Goal: Task Accomplishment & Management: Manage account settings

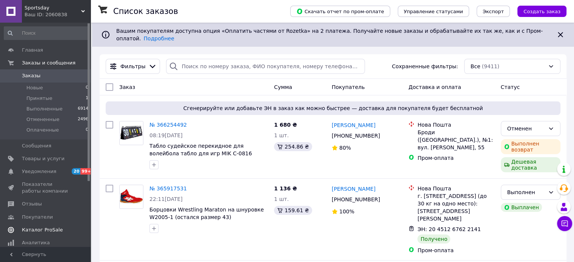
click at [40, 203] on span "Отзывы" at bounding box center [46, 204] width 48 height 7
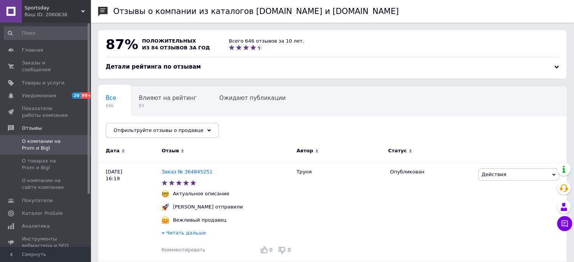
click at [89, 9] on div "Sportsday Ваш ID: 2060838" at bounding box center [56, 11] width 69 height 23
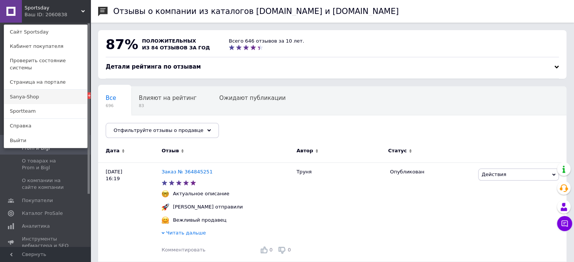
click at [42, 95] on link "Sanya-Shop" at bounding box center [45, 97] width 83 height 14
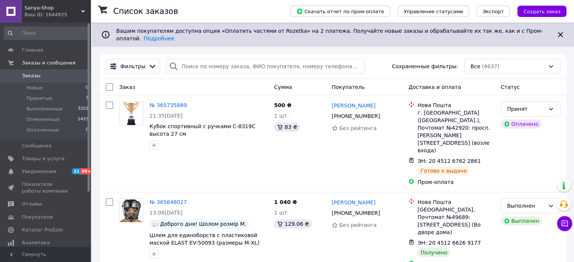
click at [86, 12] on div "Ваш ID: 1644925" at bounding box center [58, 14] width 66 height 7
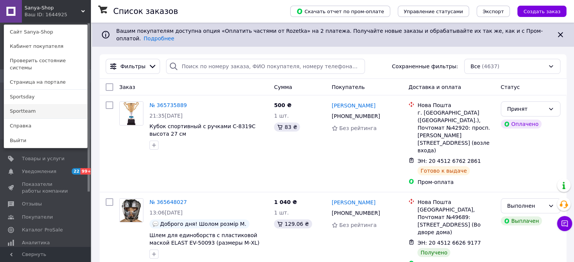
click at [47, 105] on link "Sportteam" at bounding box center [45, 111] width 83 height 14
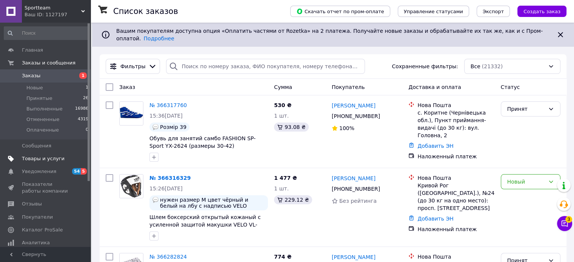
click at [60, 161] on span "Товары и услуги" at bounding box center [46, 159] width 48 height 7
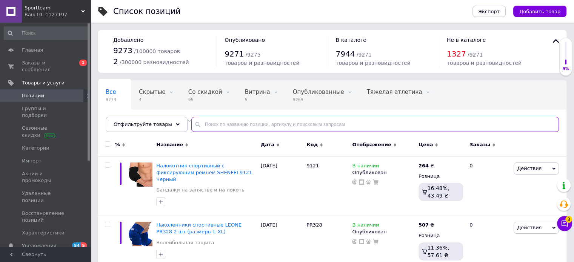
click at [213, 122] on input "text" at bounding box center [375, 124] width 368 height 15
paste input "B213"
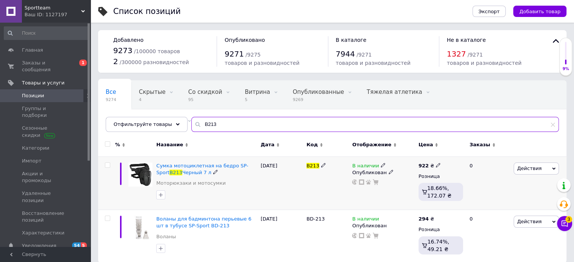
type input "B213"
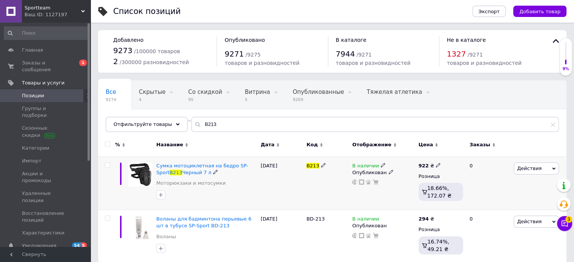
click at [382, 165] on icon at bounding box center [383, 165] width 5 height 5
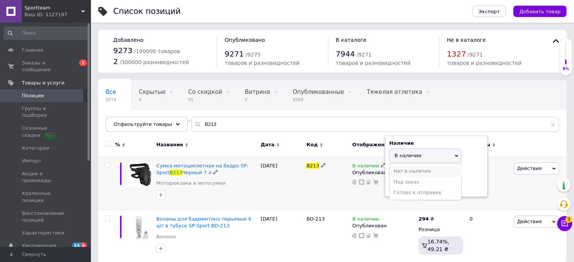
click at [400, 176] on li "Нет в наличии" at bounding box center [426, 171] width 72 height 11
click at [364, 199] on div "В наличии Наличие Нет в наличии В наличии Под заказ Готово к отправке Остатки ш…" at bounding box center [383, 184] width 66 height 54
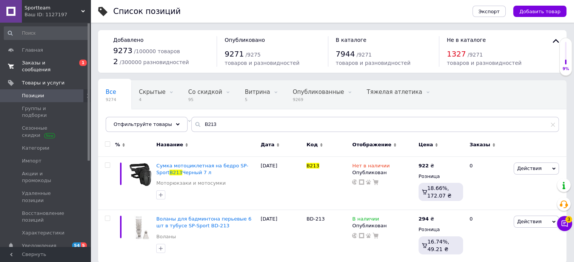
click at [57, 65] on span "Заказы и сообщения" at bounding box center [46, 67] width 48 height 14
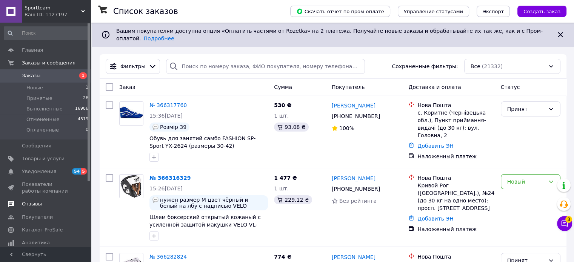
click at [39, 205] on span "Отзывы" at bounding box center [46, 204] width 48 height 7
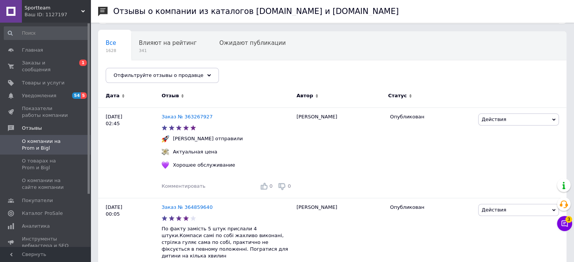
scroll to position [113, 0]
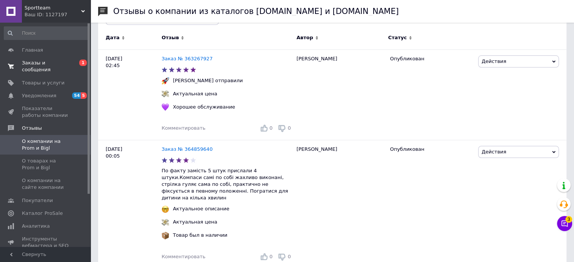
click at [44, 65] on span "Заказы и сообщения" at bounding box center [46, 67] width 48 height 14
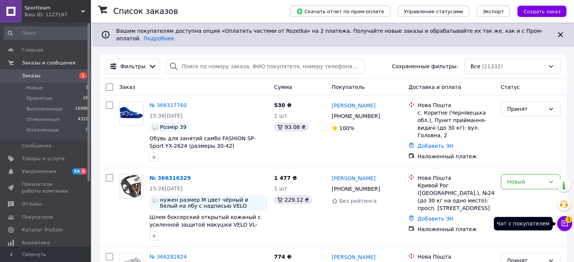
click at [566, 221] on span "3" at bounding box center [569, 217] width 7 height 7
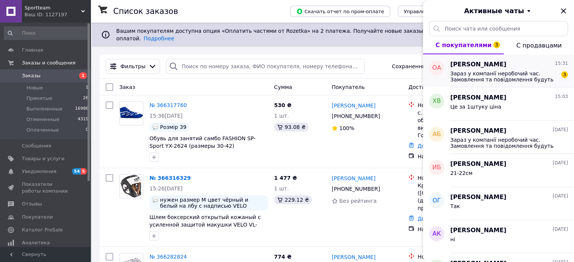
click at [515, 72] on span "Зараз у компанії неробочий час. Замовлення та повідомлення будуть оброблені з 1…" at bounding box center [503, 77] width 107 height 12
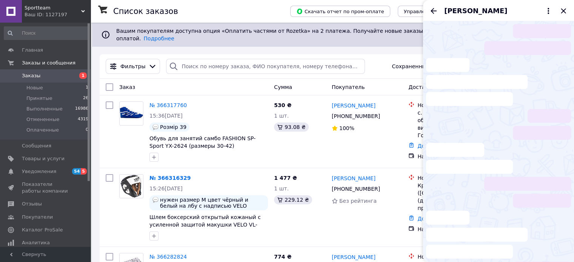
scroll to position [32, 0]
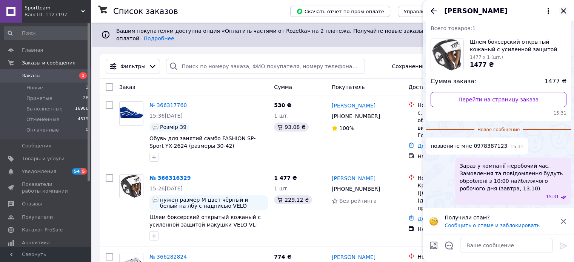
click at [564, 11] on icon "Закрыть" at bounding box center [563, 10] width 9 height 9
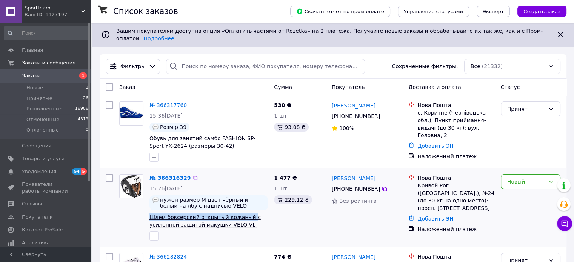
drag, startPoint x: 148, startPoint y: 211, endPoint x: 243, endPoint y: 209, distance: 95.2
click at [243, 209] on div "№ 366316329 15:26, 12.10.2025 нужен размер М цвет чёрный и белый на лбу с надпи…" at bounding box center [208, 207] width 125 height 72
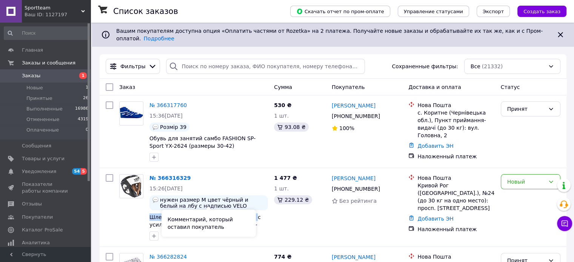
copy span "Шлем боксерский открытый кожаный"
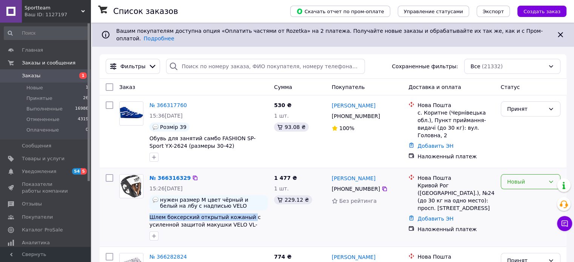
click at [534, 178] on div "Новый" at bounding box center [526, 182] width 38 height 8
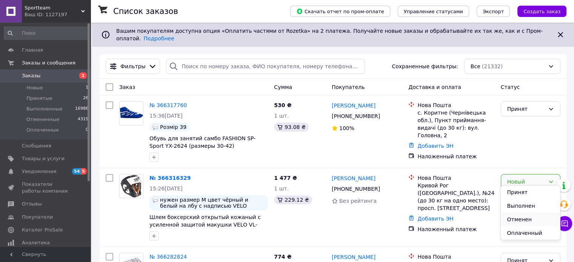
click at [526, 218] on li "Отменен" at bounding box center [530, 220] width 59 height 14
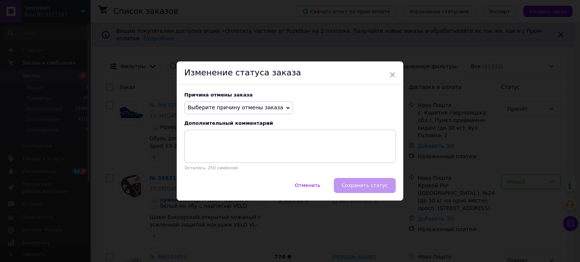
click at [264, 107] on span "Выберите причину отмены заказа" at bounding box center [236, 108] width 96 height 6
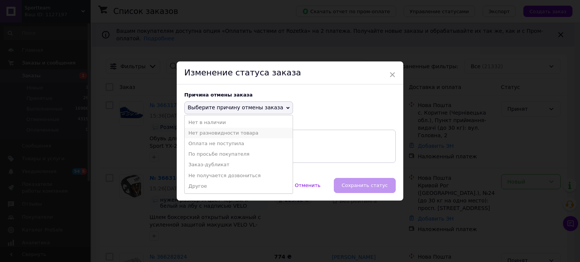
click at [251, 134] on li "Нет разновидности товара" at bounding box center [239, 133] width 108 height 11
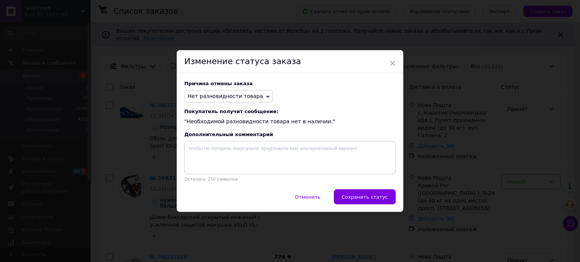
click at [381, 200] on span "Сохранить статус" at bounding box center [365, 197] width 46 height 6
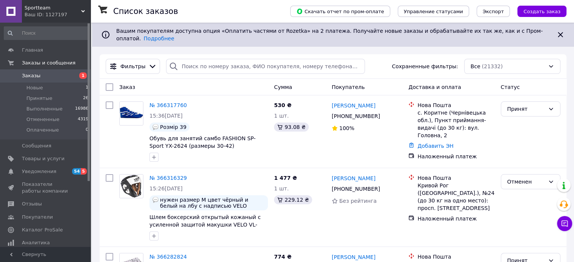
click at [166, 102] on link "№ 366317760" at bounding box center [168, 105] width 37 height 6
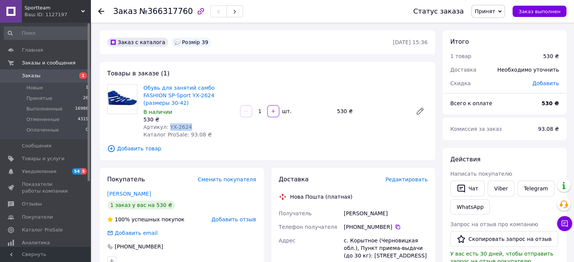
drag, startPoint x: 186, startPoint y: 120, endPoint x: 166, endPoint y: 117, distance: 19.9
click at [166, 123] on div "Артикул: YX-2624" at bounding box center [188, 127] width 91 height 8
copy span "YX-2624"
click at [55, 76] on span "Заказы" at bounding box center [46, 75] width 48 height 7
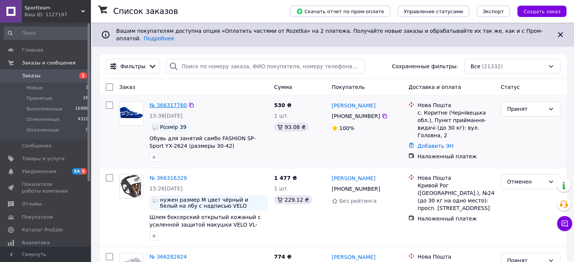
click at [177, 102] on link "№ 366317760" at bounding box center [168, 105] width 37 height 6
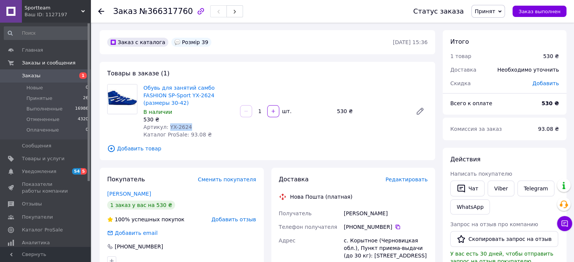
drag, startPoint x: 190, startPoint y: 119, endPoint x: 166, endPoint y: 117, distance: 23.8
click at [166, 123] on div "Артикул: YX-2624" at bounding box center [188, 127] width 91 height 8
copy span "YX-2624"
click at [56, 73] on span "Заказы" at bounding box center [46, 75] width 48 height 7
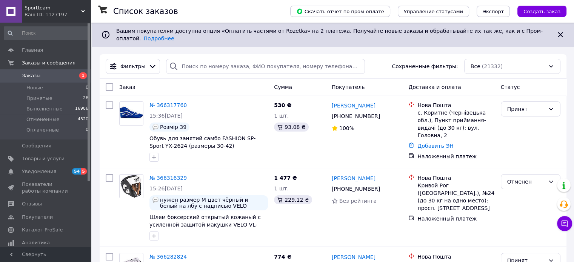
click at [81, 9] on span "Sportteam" at bounding box center [53, 8] width 57 height 7
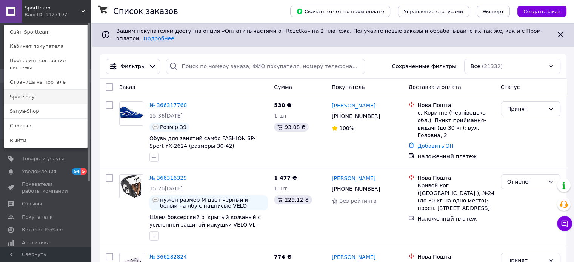
click at [52, 93] on link "Sportsday" at bounding box center [45, 97] width 83 height 14
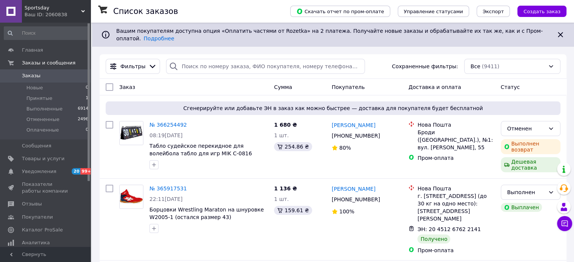
click at [82, 12] on icon at bounding box center [83, 11] width 4 height 4
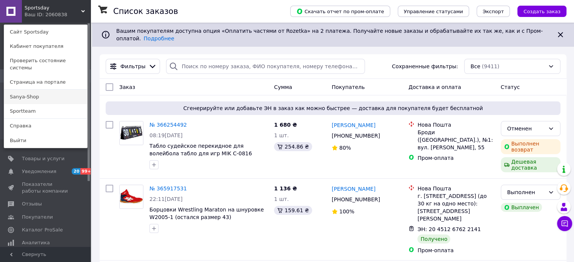
click at [51, 92] on link "Sanya-Shop" at bounding box center [45, 97] width 83 height 14
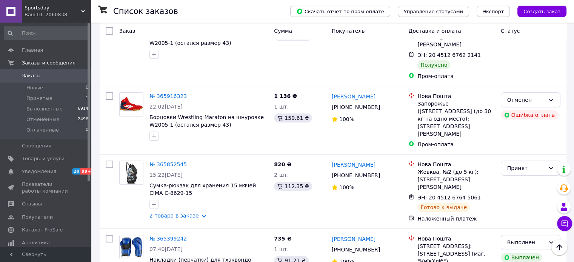
scroll to position [151, 0]
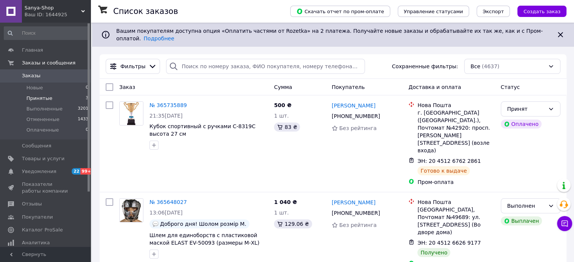
click at [52, 100] on li "Принятые 3" at bounding box center [46, 98] width 93 height 11
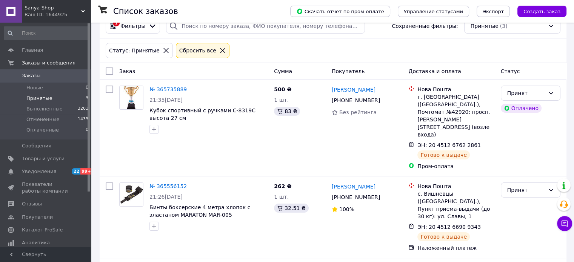
scroll to position [90, 0]
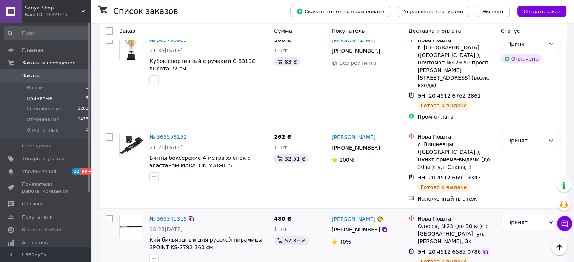
click at [483, 249] on icon at bounding box center [486, 252] width 6 height 6
click at [83, 6] on div "Sanya-Shop Ваш ID: 1644925" at bounding box center [56, 11] width 69 height 23
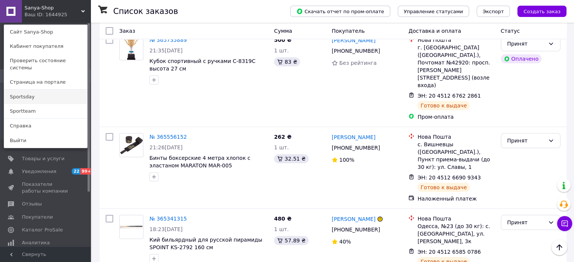
click at [65, 92] on link "Sportsday" at bounding box center [45, 97] width 83 height 14
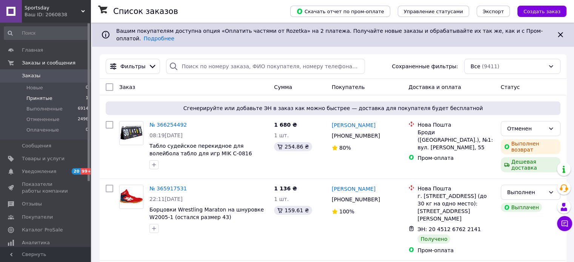
click at [57, 99] on li "Принятые 1" at bounding box center [46, 98] width 93 height 11
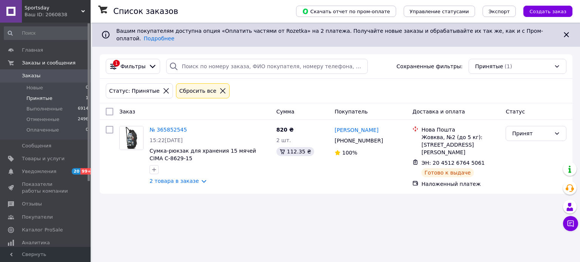
click at [83, 11] on use at bounding box center [83, 11] width 4 height 2
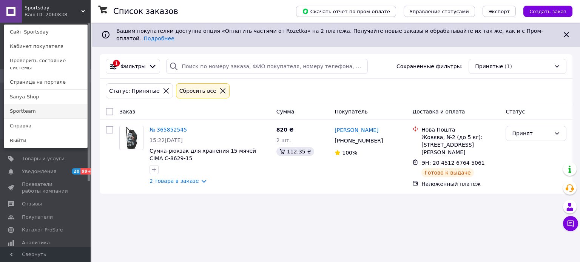
click at [45, 105] on link "Sportteam" at bounding box center [45, 111] width 83 height 14
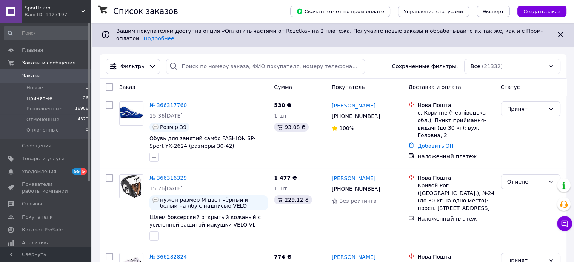
click at [62, 97] on li "Принятые 26" at bounding box center [46, 98] width 93 height 11
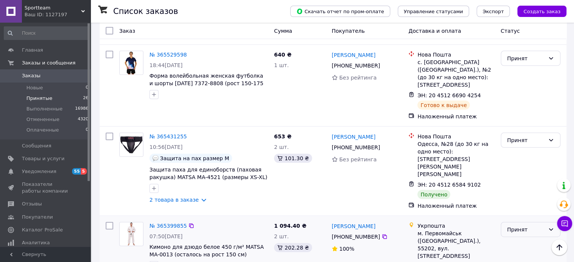
scroll to position [1664, 0]
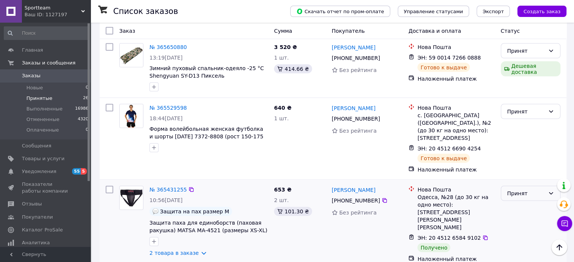
click at [516, 190] on div "Принят" at bounding box center [526, 194] width 38 height 8
click at [515, 130] on li "Выполнен" at bounding box center [530, 130] width 59 height 14
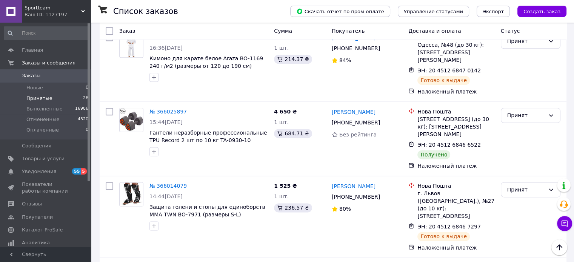
scroll to position [909, 0]
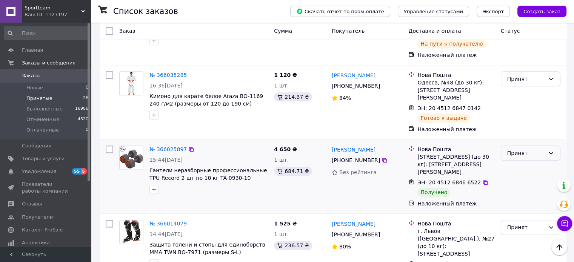
click at [535, 149] on div "Принят" at bounding box center [526, 153] width 38 height 8
click at [521, 120] on li "Выполнен" at bounding box center [530, 120] width 59 height 14
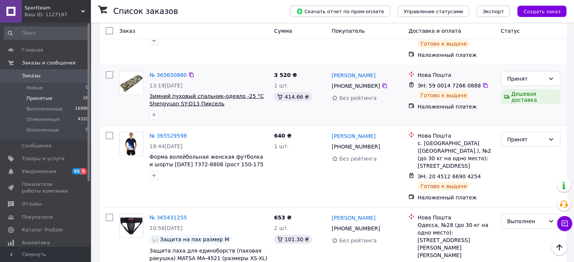
scroll to position [1664, 0]
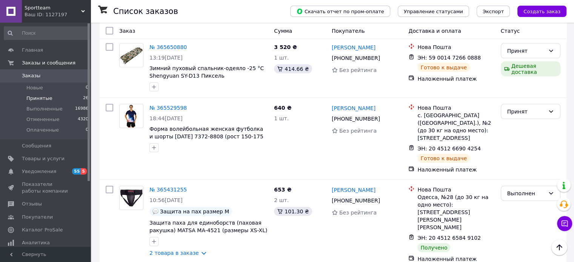
click at [48, 99] on span "Принятые" at bounding box center [39, 98] width 26 height 7
click at [45, 52] on span "Главная" at bounding box center [46, 50] width 48 height 7
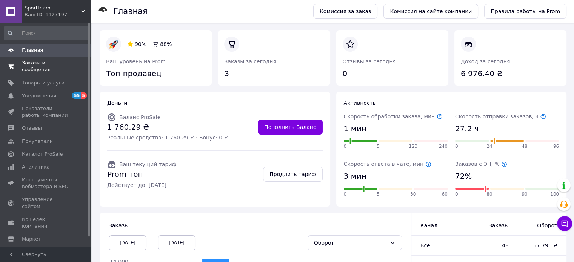
click at [56, 68] on link "Заказы и сообщения 0 0" at bounding box center [46, 67] width 93 height 20
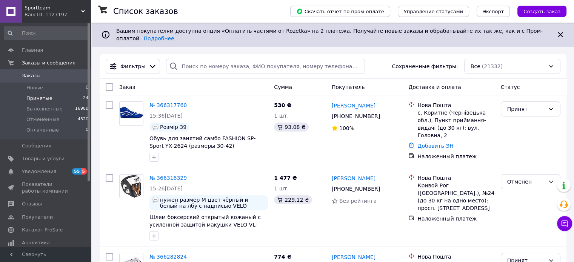
click at [46, 99] on span "Принятые" at bounding box center [39, 98] width 26 height 7
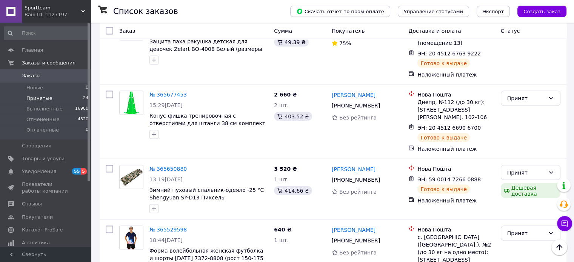
scroll to position [1430, 0]
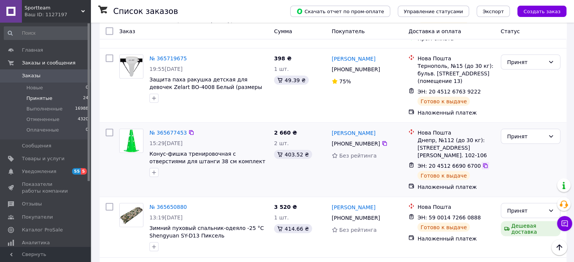
click at [483, 163] on icon at bounding box center [485, 165] width 5 height 5
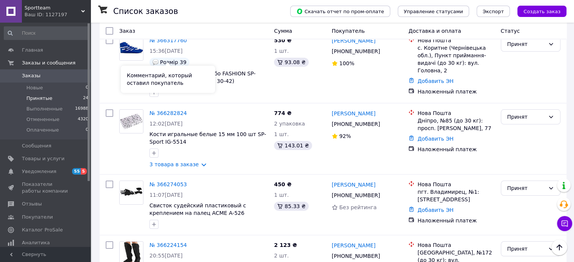
scroll to position [71, 0]
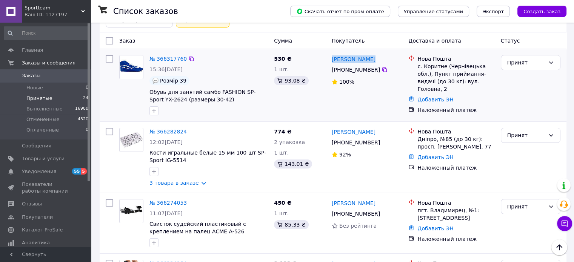
drag, startPoint x: 370, startPoint y: 54, endPoint x: 331, endPoint y: 53, distance: 39.3
click at [331, 54] on div "[PERSON_NAME]" at bounding box center [367, 58] width 72 height 9
copy link "[PERSON_NAME]"
drag, startPoint x: 375, startPoint y: 65, endPoint x: 345, endPoint y: 67, distance: 29.1
click at [345, 67] on div "[PHONE_NUMBER]" at bounding box center [355, 70] width 51 height 11
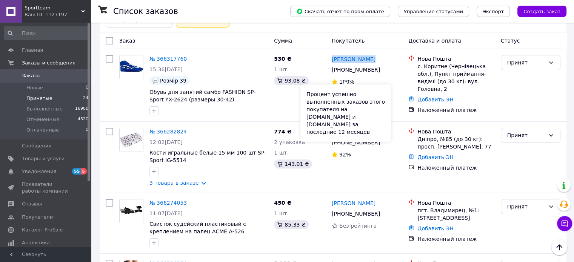
copy div "96 728 12 75"
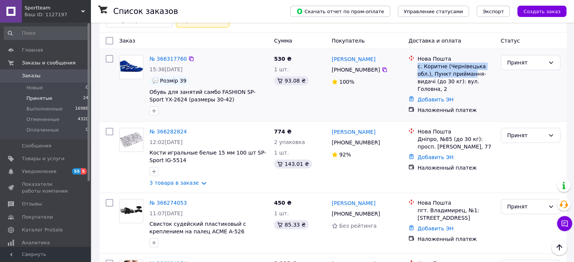
drag, startPoint x: 418, startPoint y: 62, endPoint x: 454, endPoint y: 67, distance: 36.7
click at [454, 67] on div "с. Коритне (Чернівецька обл.), Пункт приймання-видачі (до 30 кг): вул. Головна,…" at bounding box center [456, 78] width 77 height 30
copy div "с. Коритне (Чернівецька обл.), Пункт прийман"
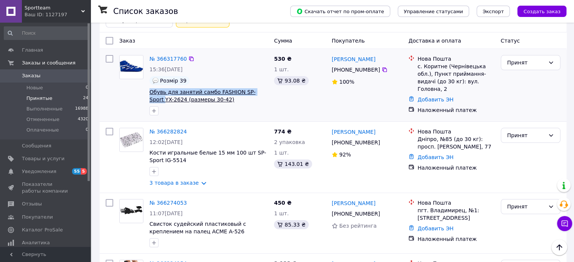
drag, startPoint x: 148, startPoint y: 86, endPoint x: 258, endPoint y: 89, distance: 110.3
click at [258, 89] on div "№ 366317760 15:36, 12.10.2025 Розмір 39 Обувь для занятий самбо FASHION SP-Spor…" at bounding box center [208, 85] width 125 height 66
copy span "Обувь для занятий самбо FASHION SP-Sport"
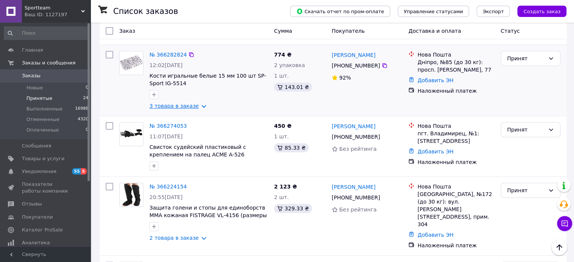
scroll to position [151, 0]
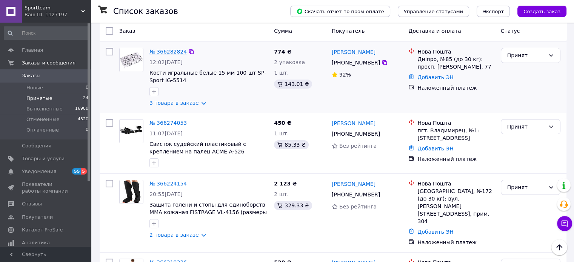
click at [170, 49] on link "№ 366282824" at bounding box center [168, 52] width 37 height 6
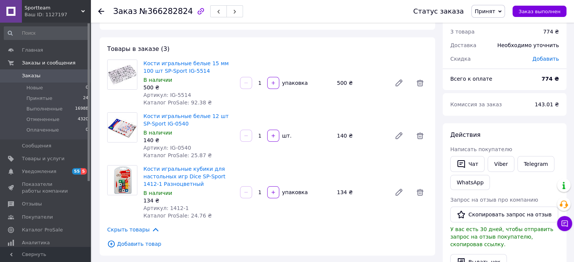
scroll to position [38, 0]
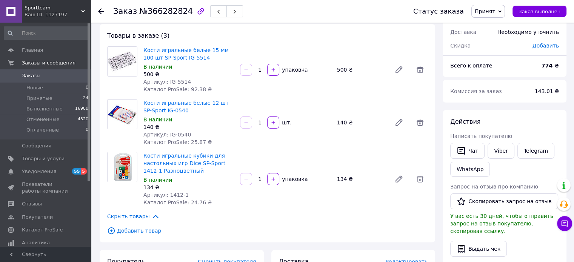
click at [80, 12] on div "Ваш ID: 1127197" at bounding box center [58, 14] width 66 height 7
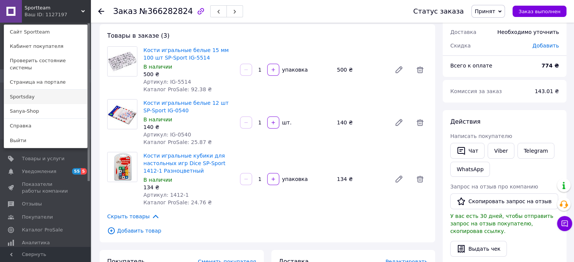
click at [57, 92] on link "Sportsday" at bounding box center [45, 97] width 83 height 14
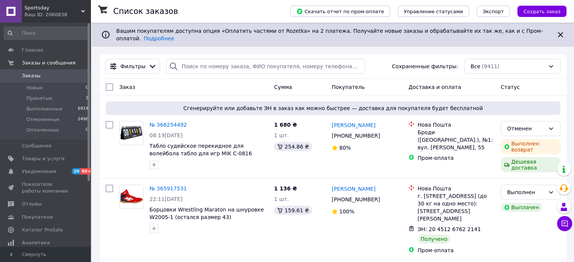
click at [84, 11] on use at bounding box center [83, 11] width 4 height 2
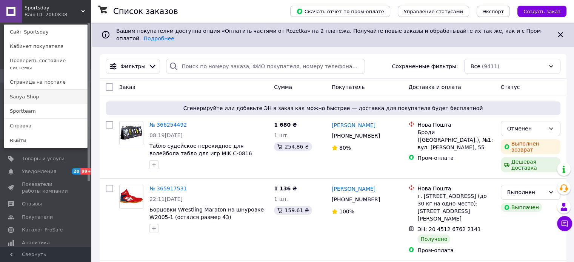
click at [32, 90] on link "Sanya-Shop" at bounding box center [45, 97] width 83 height 14
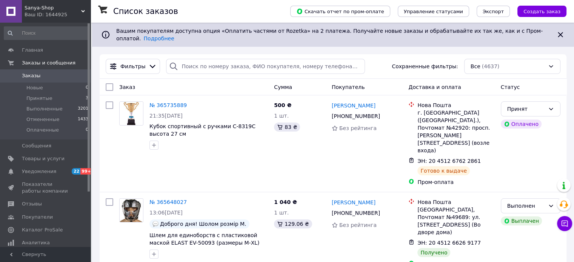
click at [86, 11] on div "Ваш ID: 1644925" at bounding box center [58, 14] width 66 height 7
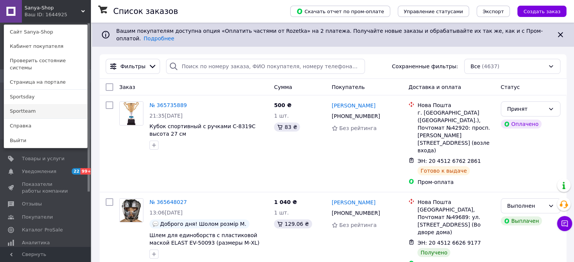
click at [48, 104] on link "Sportteam" at bounding box center [45, 111] width 83 height 14
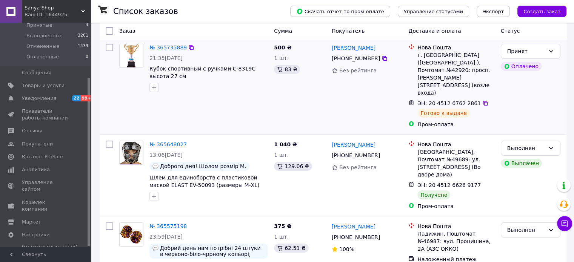
scroll to position [151, 0]
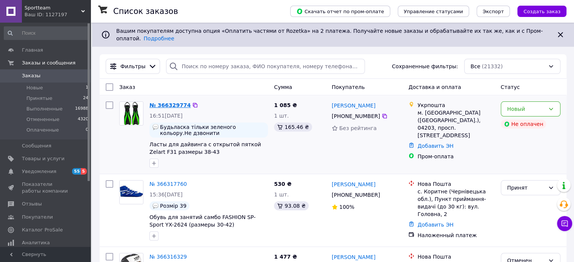
click at [169, 102] on link "№ 366329774" at bounding box center [170, 105] width 41 height 6
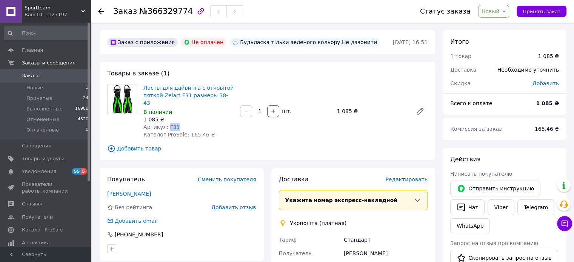
drag, startPoint x: 156, startPoint y: 119, endPoint x: 165, endPoint y: 119, distance: 9.4
click at [165, 123] on div "Артикул: F31" at bounding box center [188, 127] width 91 height 8
copy span "F31"
click at [52, 75] on span "Заказы" at bounding box center [46, 75] width 48 height 7
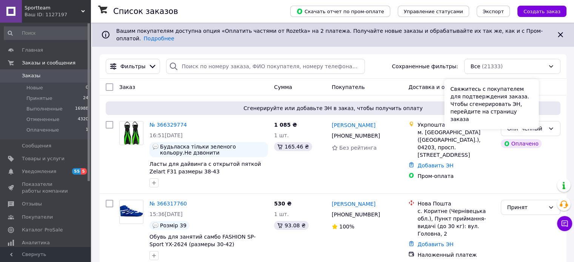
click at [534, 125] on div "Свяжитесь с покупателем для подтверждения заказа. Чтобы сгенерировать ЭН, перей…" at bounding box center [491, 104] width 94 height 50
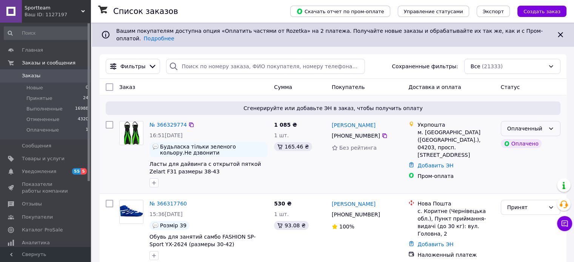
click at [547, 124] on div "Оплаченный" at bounding box center [531, 128] width 60 height 15
click at [528, 137] on li "Принят" at bounding box center [530, 140] width 59 height 14
drag, startPoint x: 375, startPoint y: 118, endPoint x: 331, endPoint y: 118, distance: 43.8
click at [331, 120] on div "[PERSON_NAME]" at bounding box center [367, 124] width 72 height 9
copy link "[PERSON_NAME]"
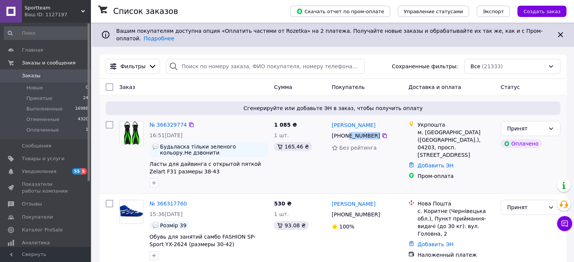
drag, startPoint x: 376, startPoint y: 133, endPoint x: 345, endPoint y: 131, distance: 31.0
click at [345, 131] on div "[PHONE_NUMBER]" at bounding box center [367, 135] width 72 height 9
copy div "99 220 26 95"
drag, startPoint x: 417, startPoint y: 127, endPoint x: 488, endPoint y: 129, distance: 71.0
click at [488, 129] on div "Укрпошта м. [GEOGRAPHIC_DATA] ([GEOGRAPHIC_DATA].), 04203, просп. [STREET_ADDRE…" at bounding box center [456, 140] width 80 height 38
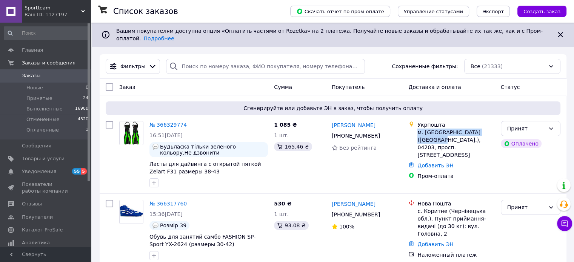
copy div "м. [GEOGRAPHIC_DATA] ([GEOGRAPHIC_DATA].), 04203"
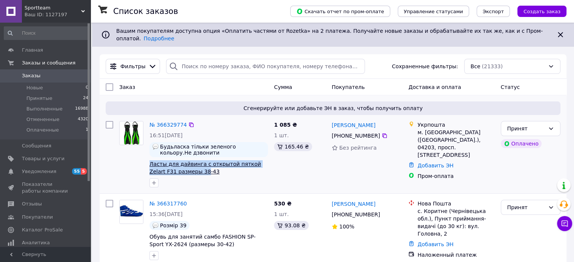
drag, startPoint x: 146, startPoint y: 159, endPoint x: 188, endPoint y: 166, distance: 41.7
click at [188, 166] on div "№ 366329774 16:51[DATE] Будьласка тільки зеленого кольору.Не дзвонити Ласты для…" at bounding box center [208, 154] width 125 height 72
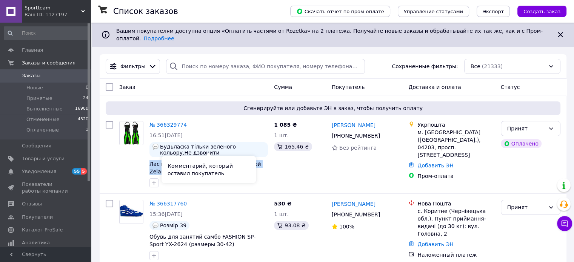
copy span "Ласты для дайвинга с открытой пяткой Zelart F31 размеры 38"
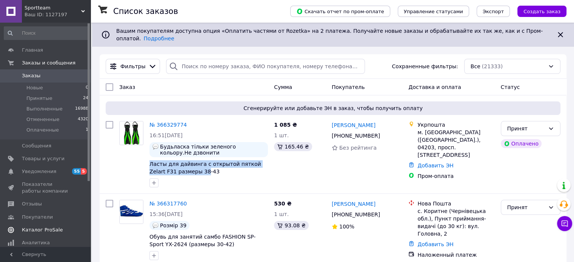
click at [48, 228] on span "Каталог ProSale" at bounding box center [42, 230] width 41 height 7
